Goal: Task Accomplishment & Management: Manage account settings

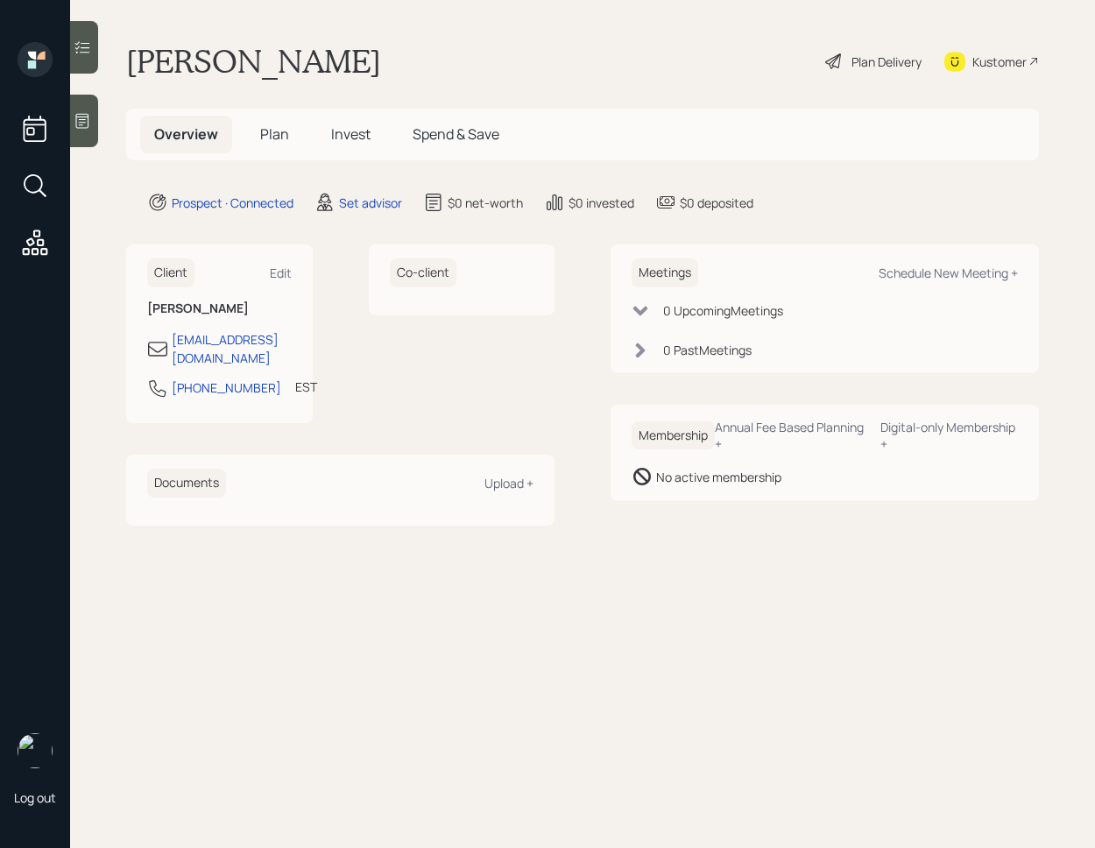
click at [951, 277] on div "Schedule New Meeting +" at bounding box center [948, 273] width 139 height 17
select select "round-[PERSON_NAME]"
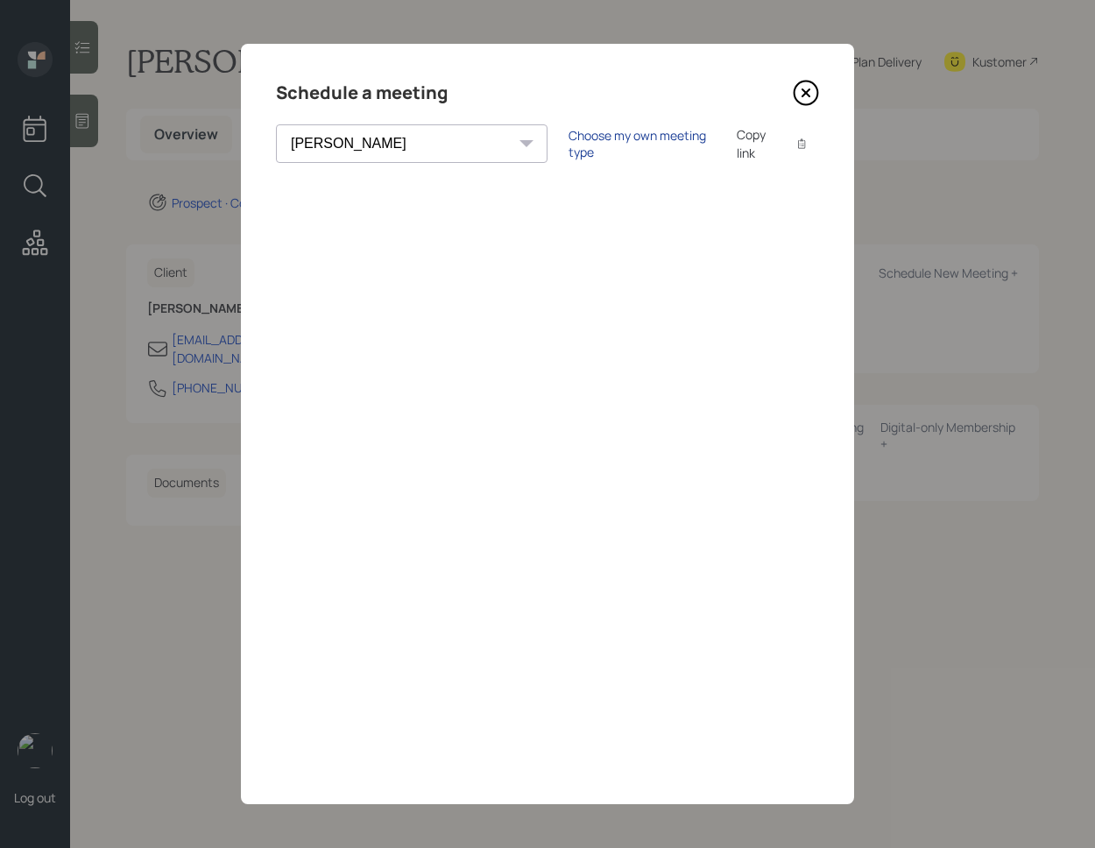
click at [568, 146] on div "Choose my own meeting type" at bounding box center [641, 143] width 147 height 33
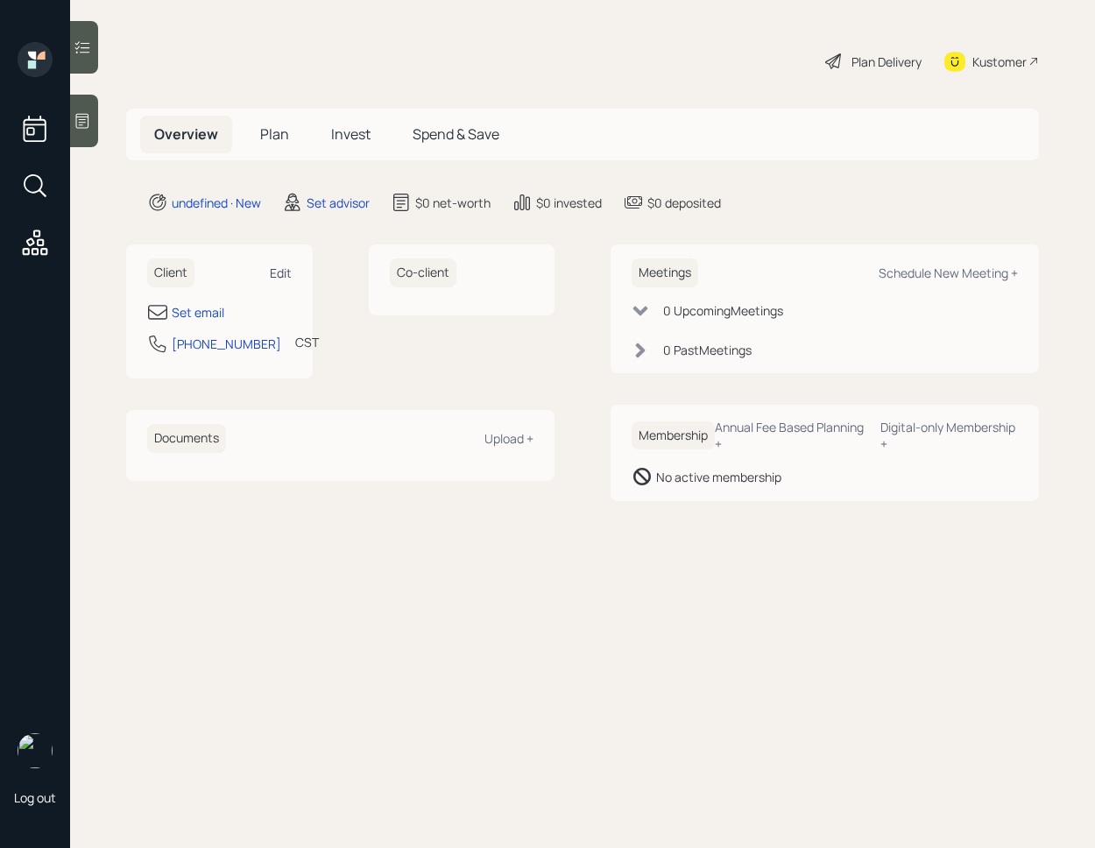
click at [278, 273] on div "Edit" at bounding box center [281, 273] width 22 height 17
select select "America/Chicago"
